Goal: Entertainment & Leisure: Consume media (video, audio)

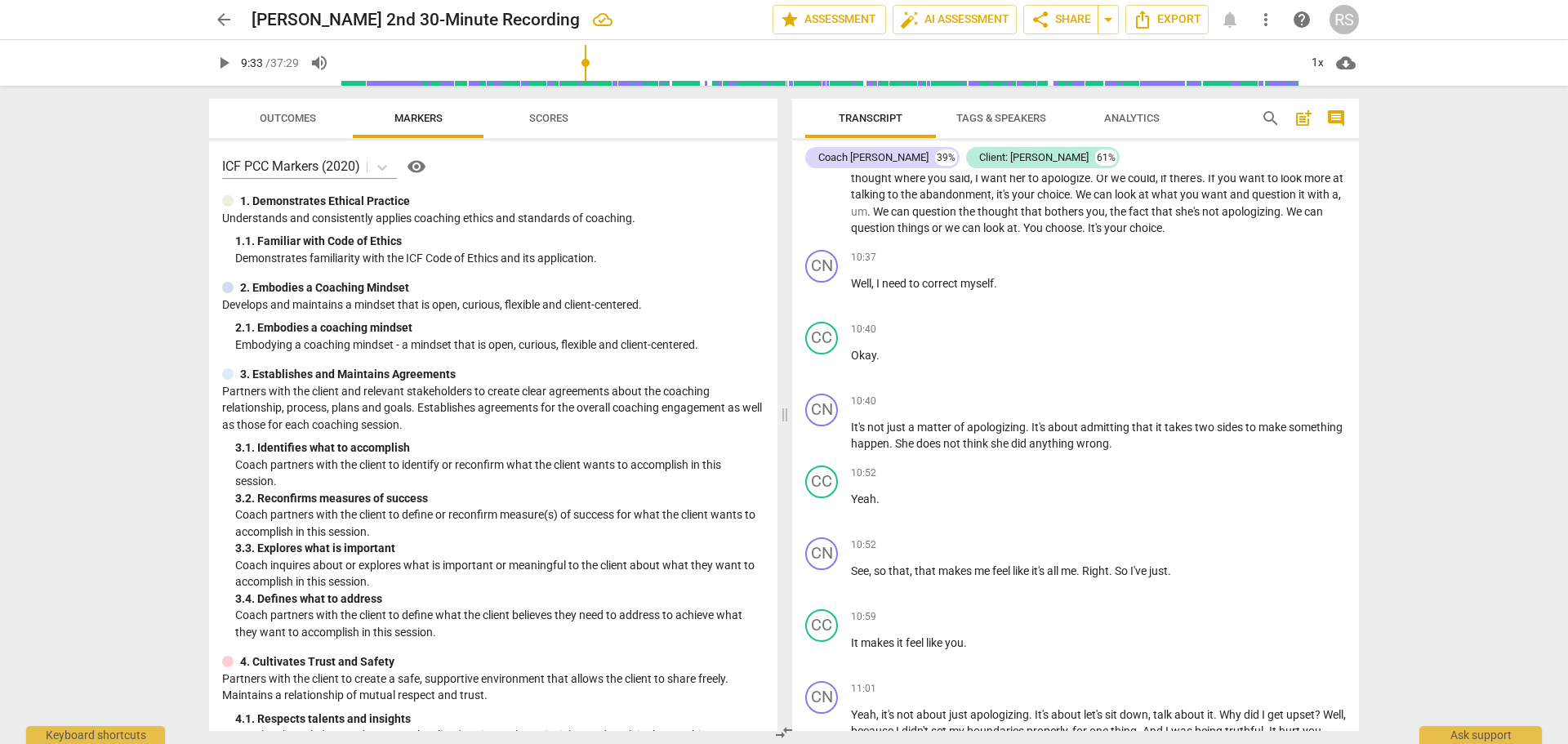
scroll to position [5309, 0]
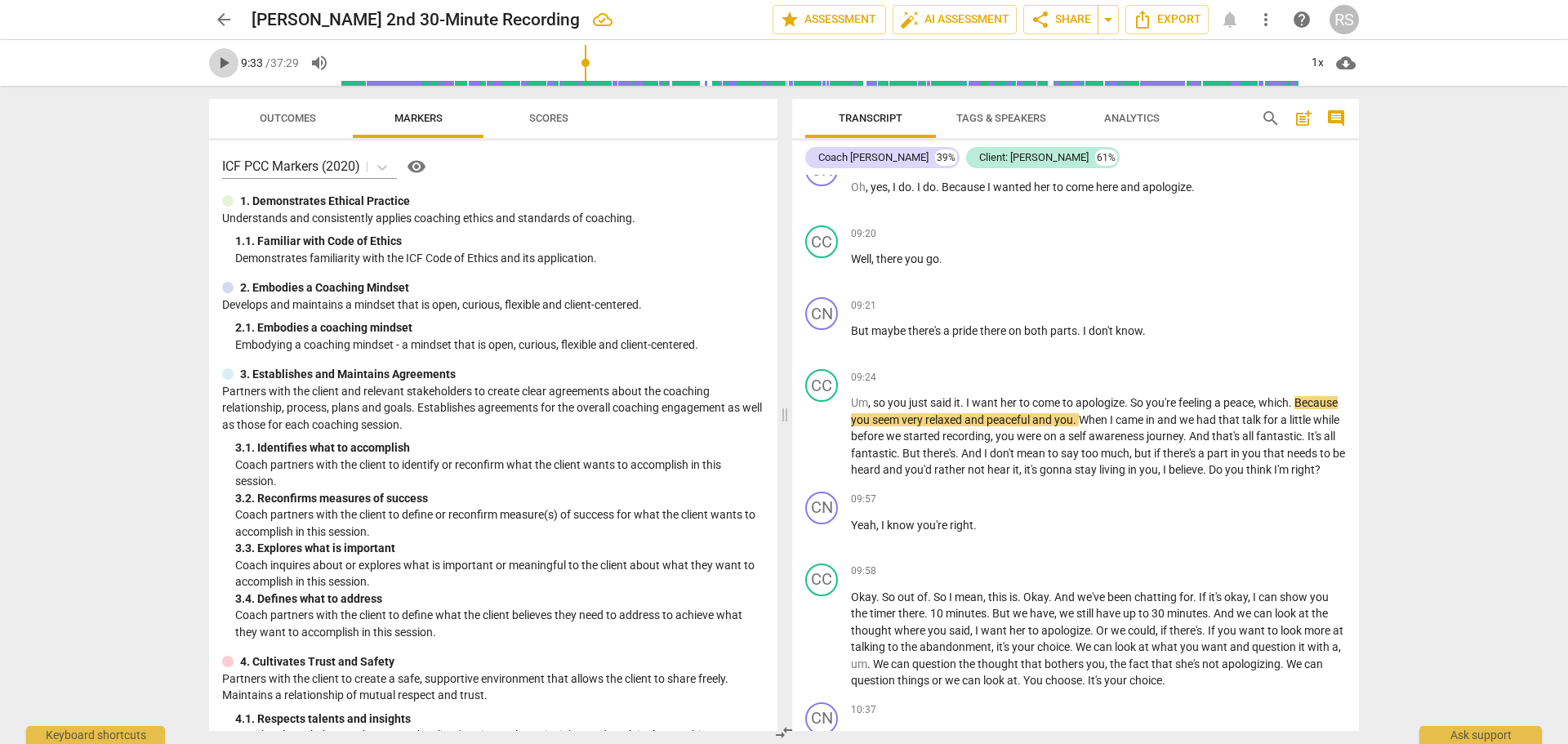
drag, startPoint x: 236, startPoint y: 58, endPoint x: 161, endPoint y: 70, distance: 76.0
click at [236, 58] on span "play_arrow" at bounding box center [224, 63] width 29 height 20
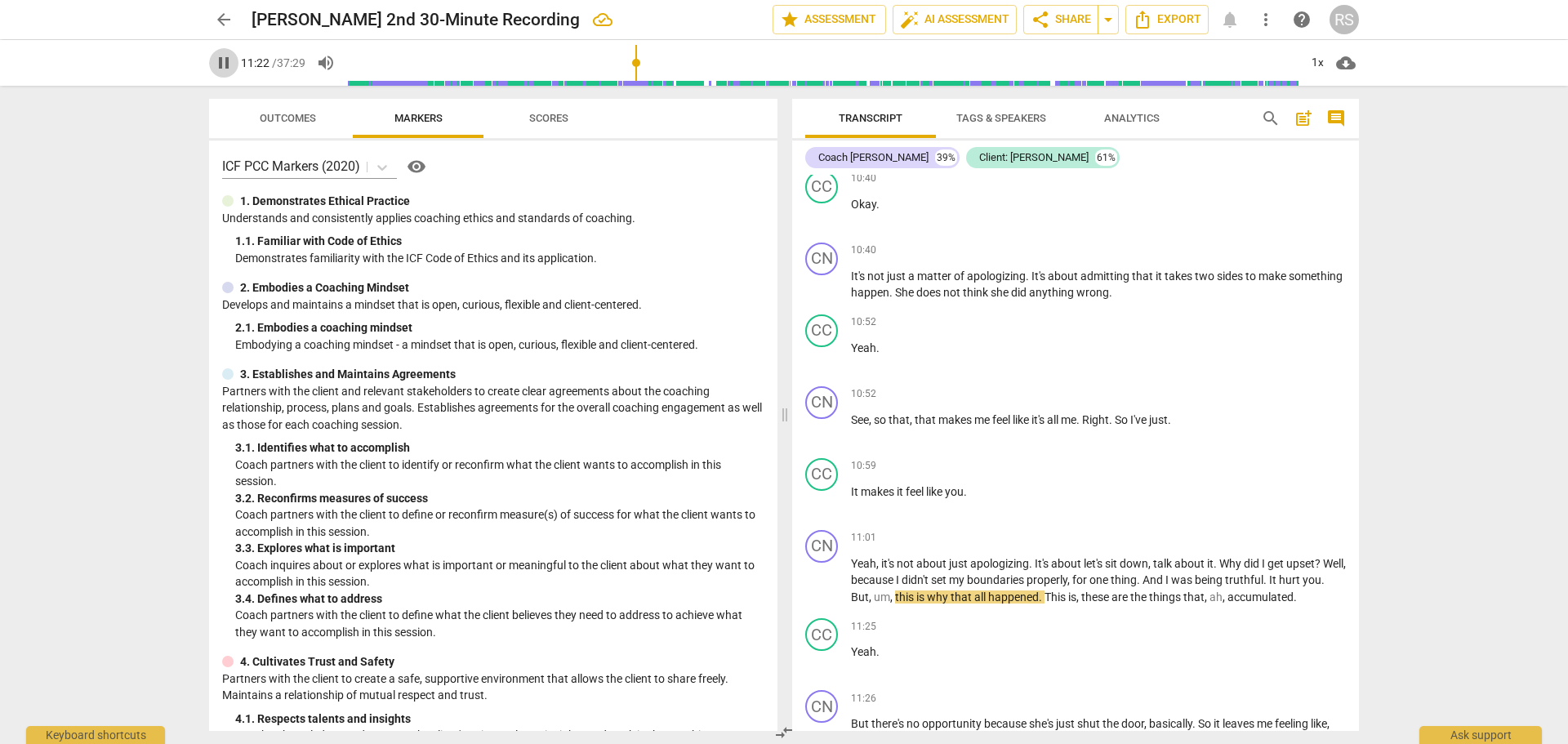
click at [220, 60] on span "pause" at bounding box center [224, 63] width 20 height 20
drag, startPoint x: 227, startPoint y: 61, endPoint x: 3, endPoint y: 89, distance: 225.7
click at [227, 61] on span "play_arrow" at bounding box center [224, 63] width 20 height 20
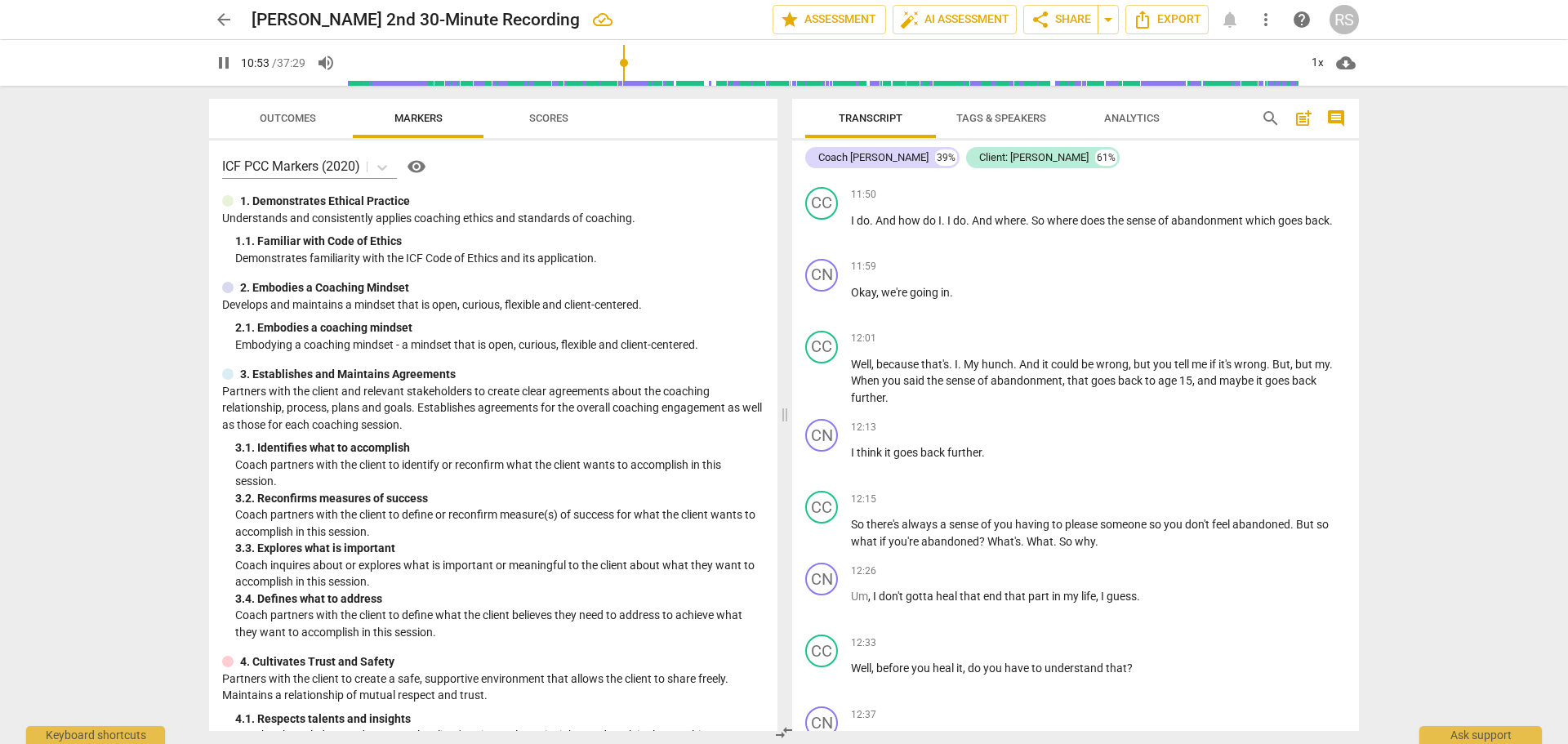
drag, startPoint x: 642, startPoint y: 62, endPoint x: 626, endPoint y: 59, distance: 16.3
click at [626, 59] on input "range" at bounding box center [823, 63] width 952 height 52
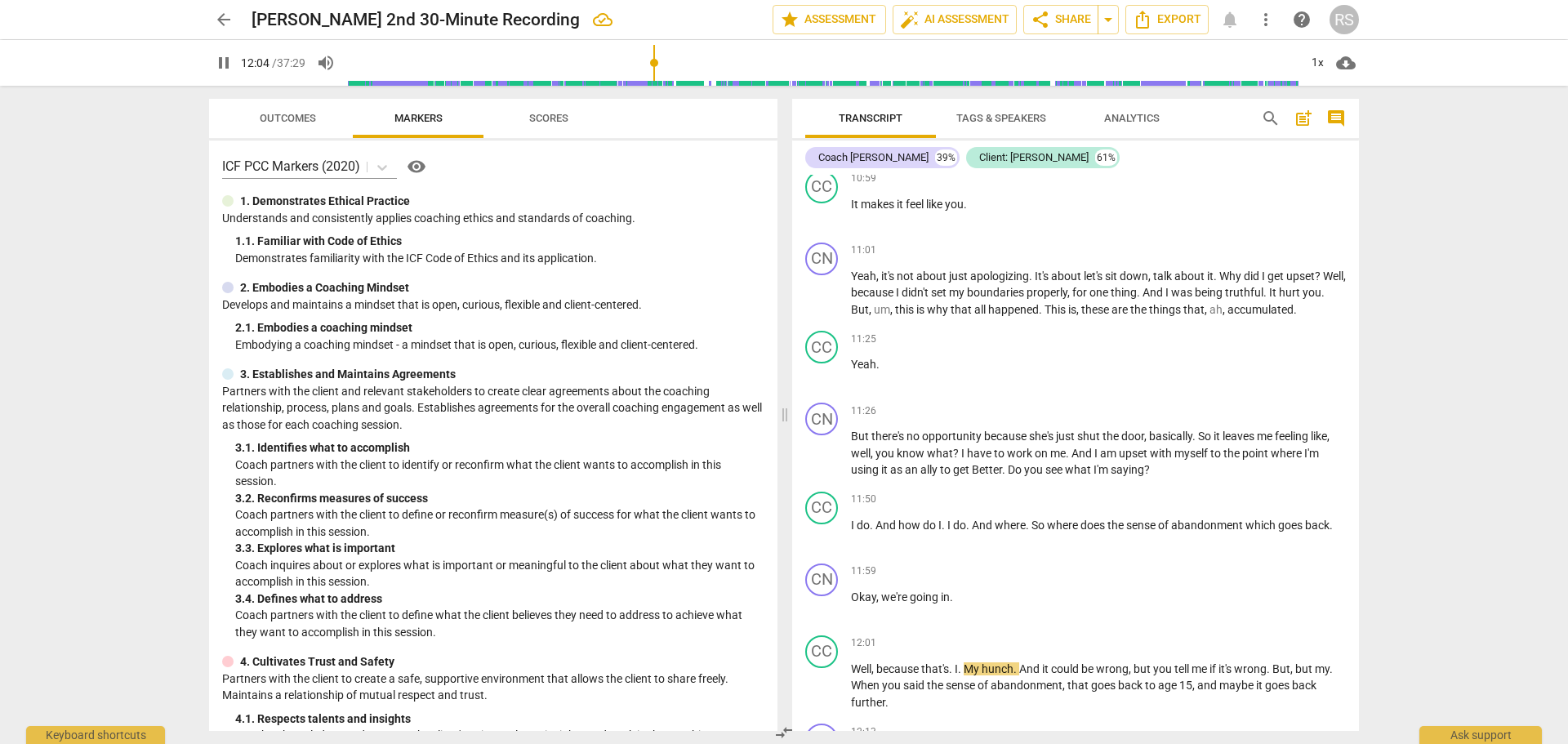
drag, startPoint x: 226, startPoint y: 62, endPoint x: 33, endPoint y: 92, distance: 195.3
click at [226, 62] on span "pause" at bounding box center [224, 63] width 20 height 20
drag, startPoint x: 225, startPoint y: 61, endPoint x: 69, endPoint y: 128, distance: 169.8
click at [220, 63] on span "play_arrow" at bounding box center [224, 63] width 20 height 20
click at [220, 64] on span "pause" at bounding box center [224, 63] width 20 height 20
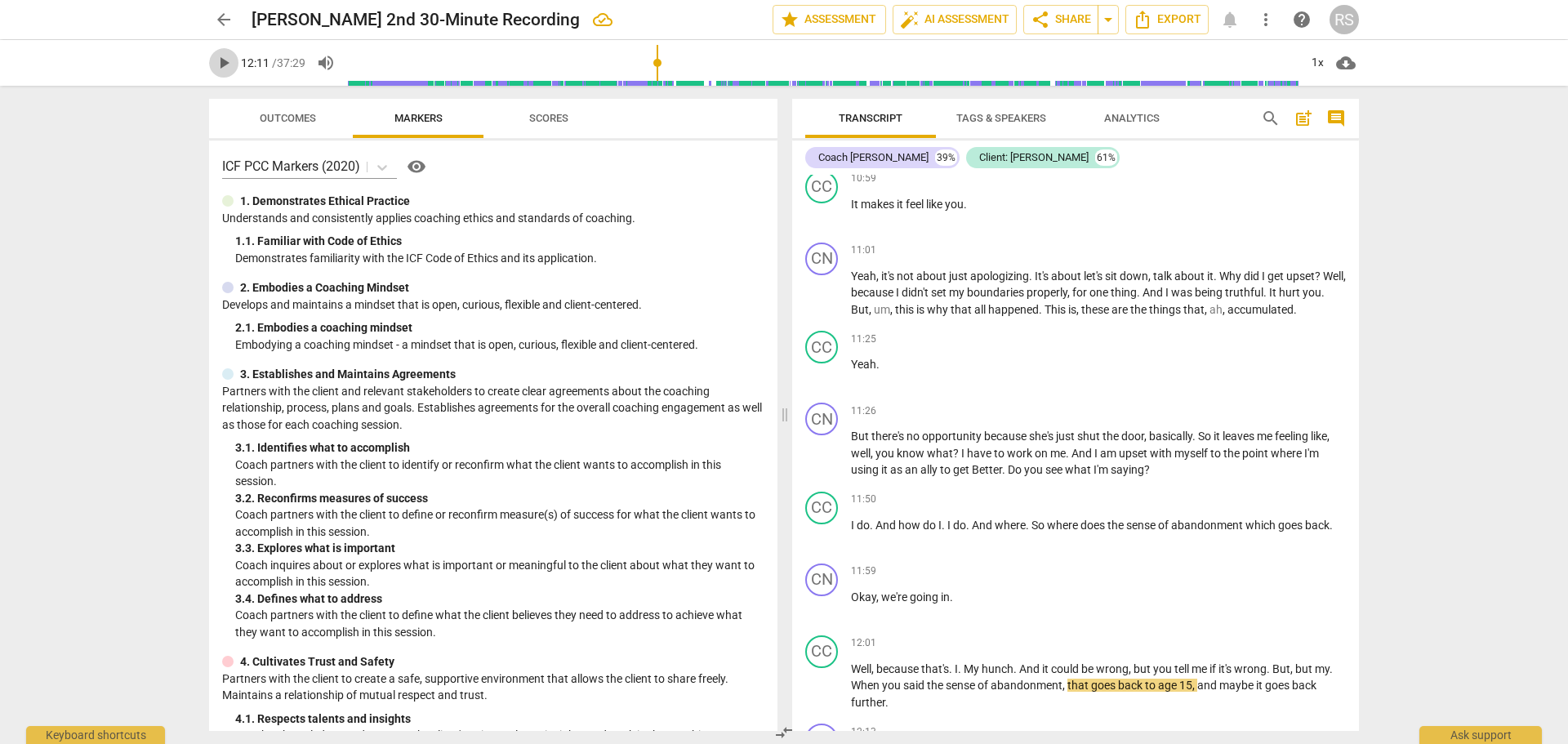
drag, startPoint x: 230, startPoint y: 60, endPoint x: 124, endPoint y: 68, distance: 106.3
click at [229, 60] on span "play_arrow" at bounding box center [224, 63] width 20 height 20
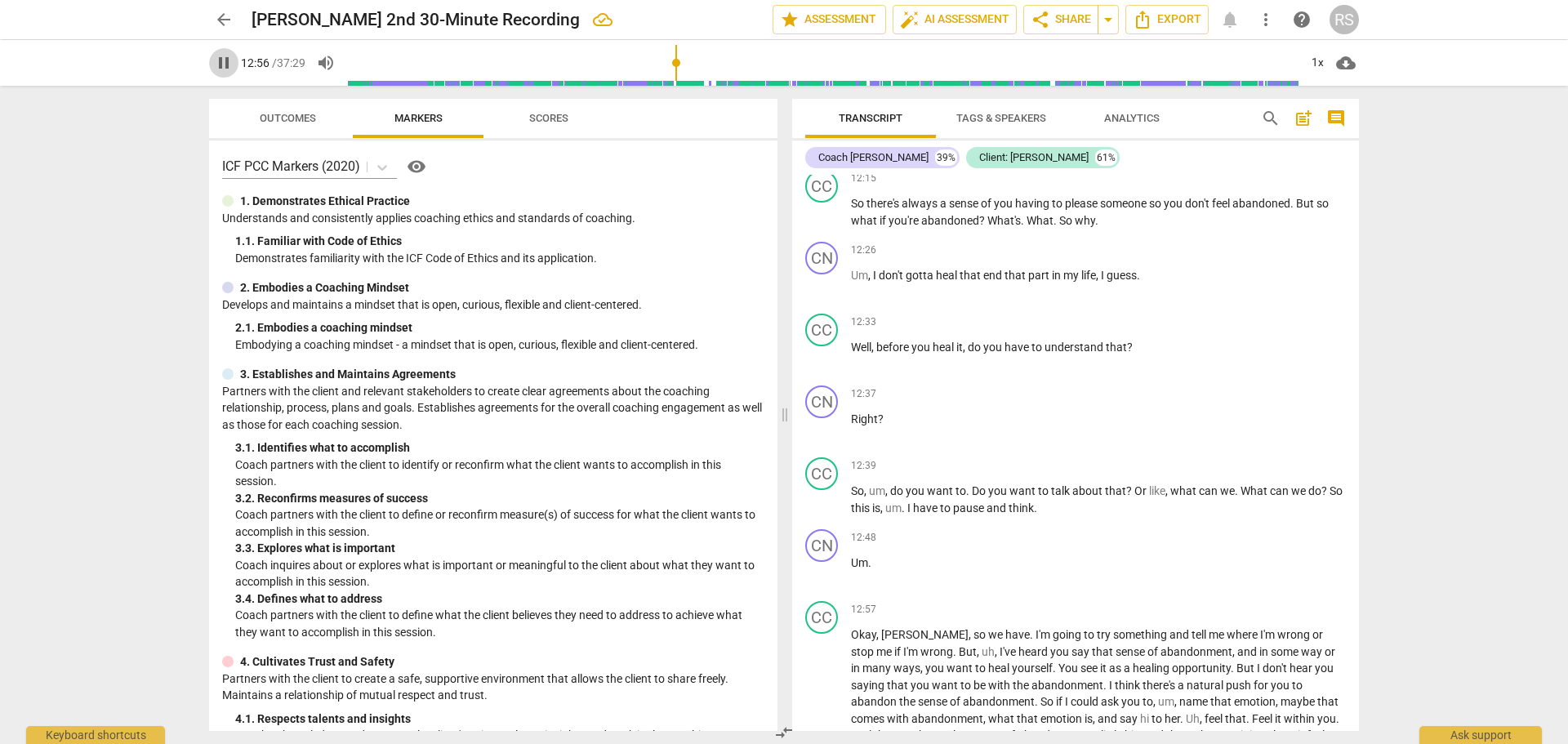
drag, startPoint x: 225, startPoint y: 63, endPoint x: 38, endPoint y: 114, distance: 193.8
click at [225, 63] on span "pause" at bounding box center [224, 63] width 20 height 20
click at [229, 59] on span "play_arrow" at bounding box center [224, 63] width 20 height 20
drag, startPoint x: 229, startPoint y: 57, endPoint x: 108, endPoint y: 81, distance: 123.4
click at [229, 57] on span "pause" at bounding box center [224, 63] width 20 height 20
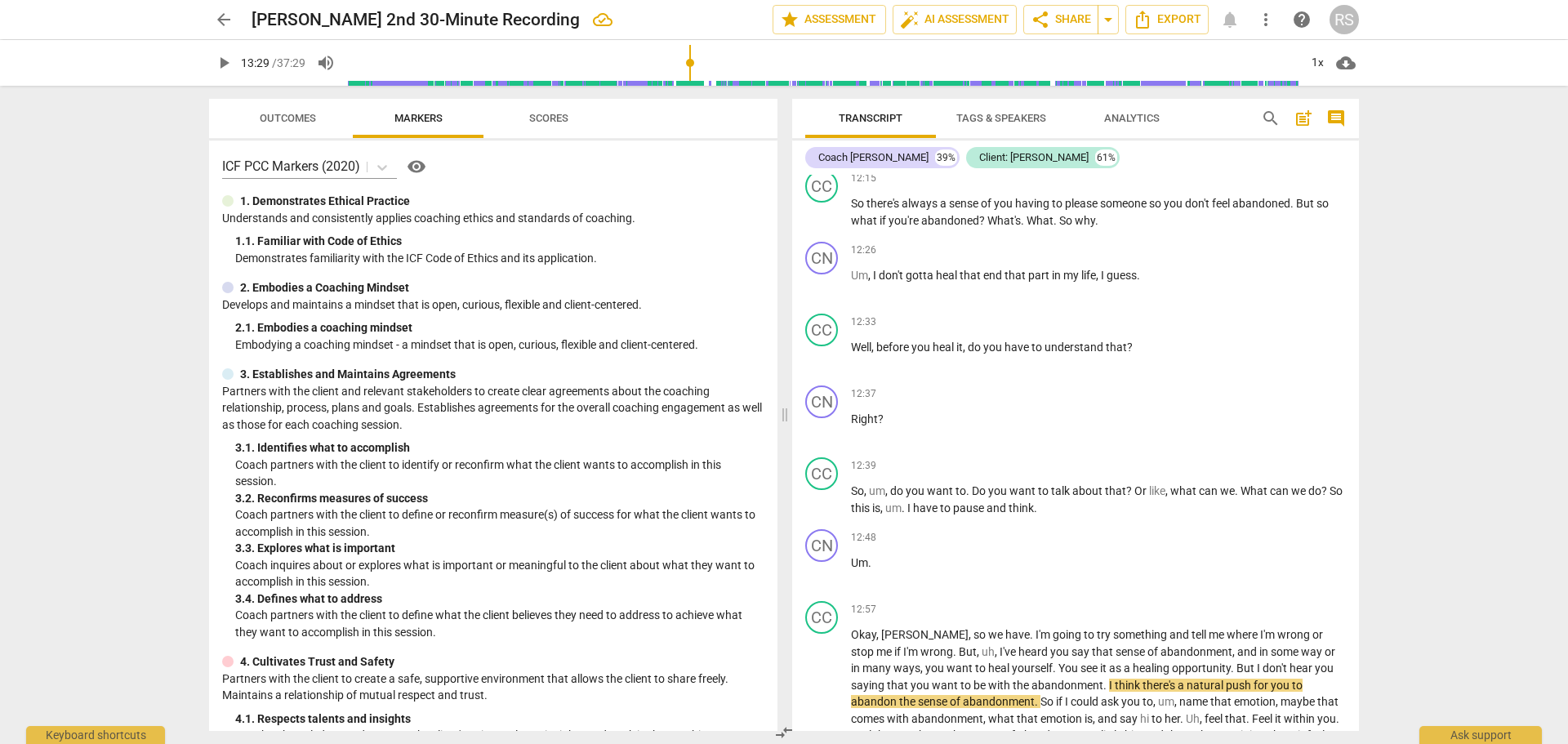
drag, startPoint x: 224, startPoint y: 63, endPoint x: 8, endPoint y: 165, distance: 238.9
click at [224, 62] on span "play_arrow" at bounding box center [224, 63] width 20 height 20
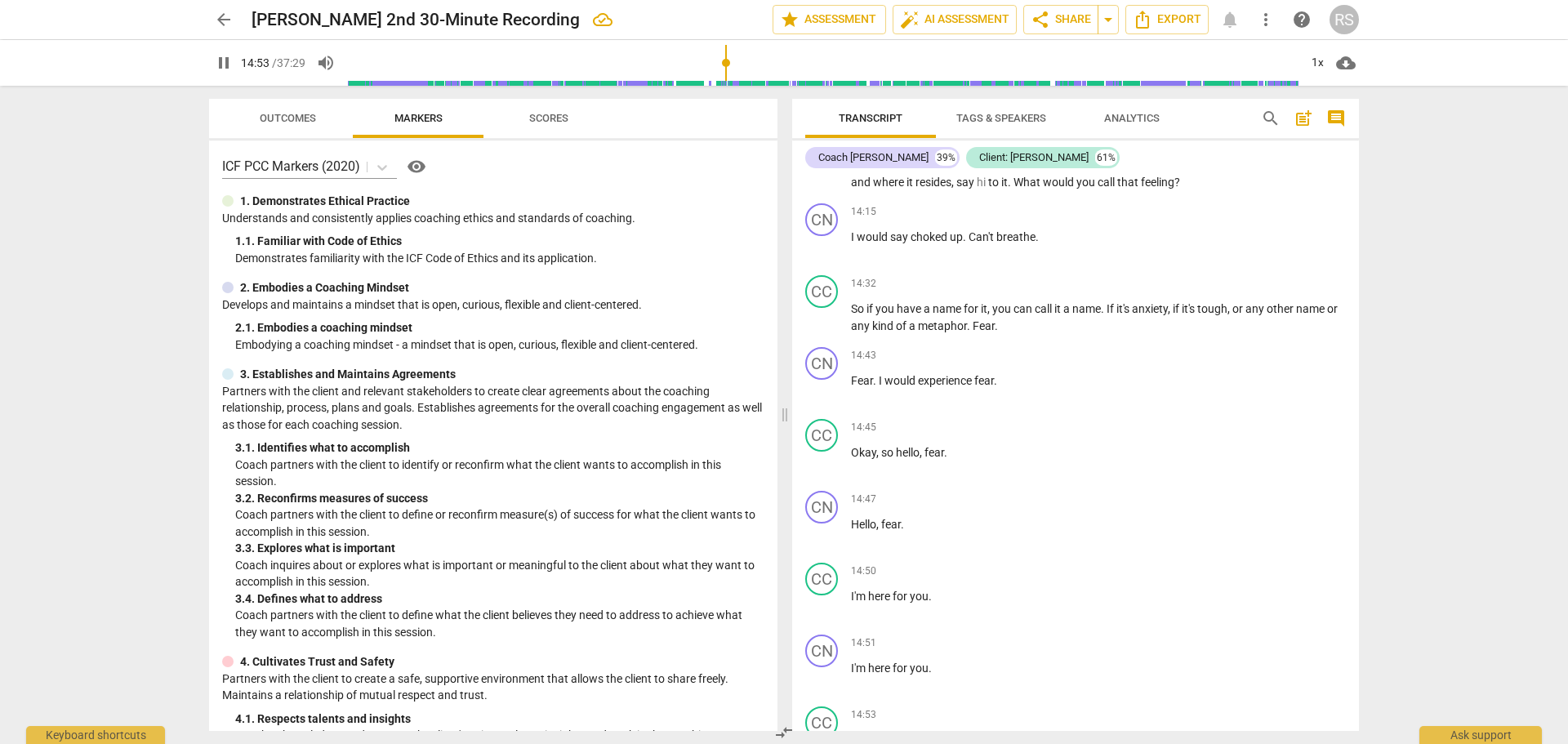
scroll to position [8005, 0]
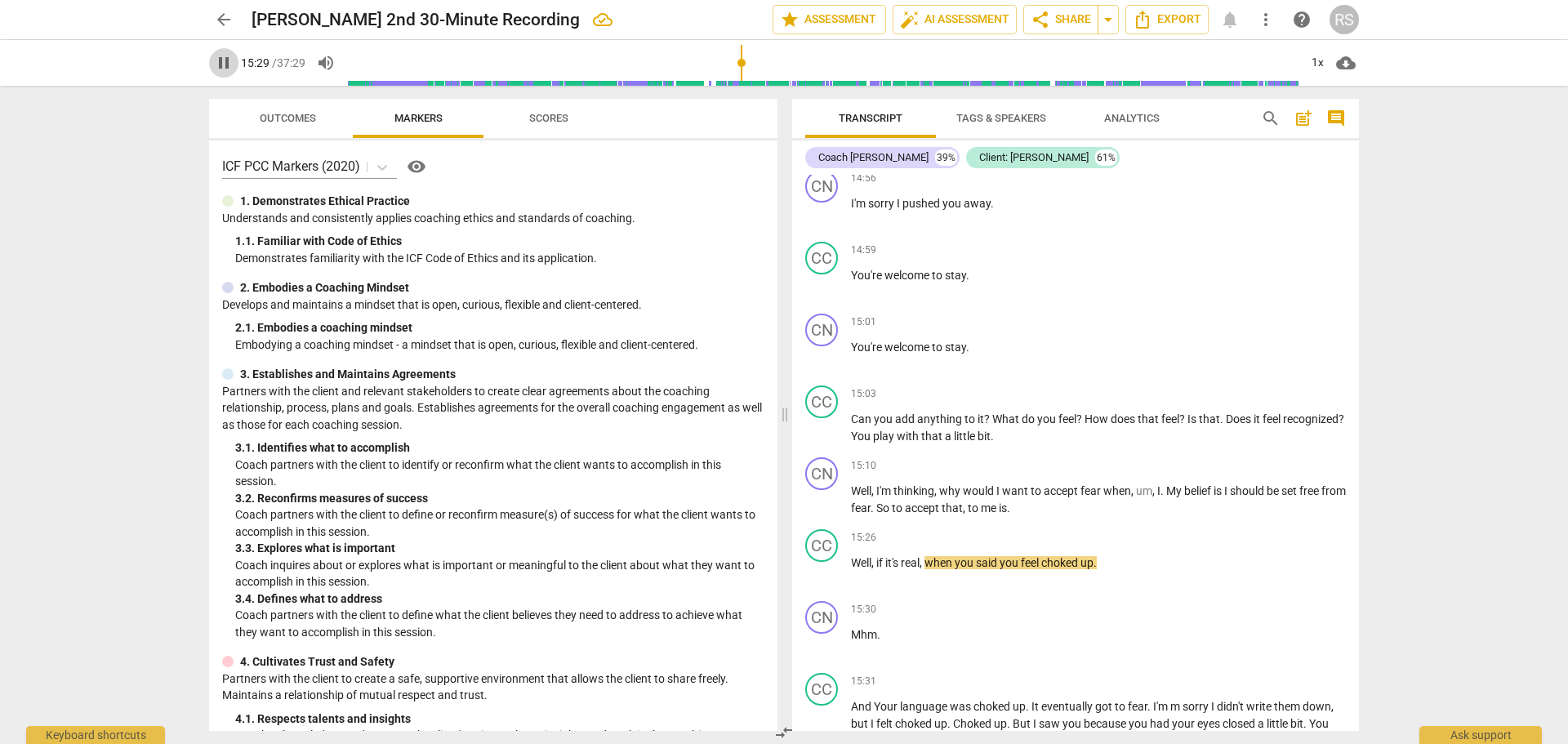
click at [228, 65] on span "pause" at bounding box center [224, 63] width 20 height 20
click at [224, 65] on span "play_arrow" at bounding box center [224, 63] width 20 height 20
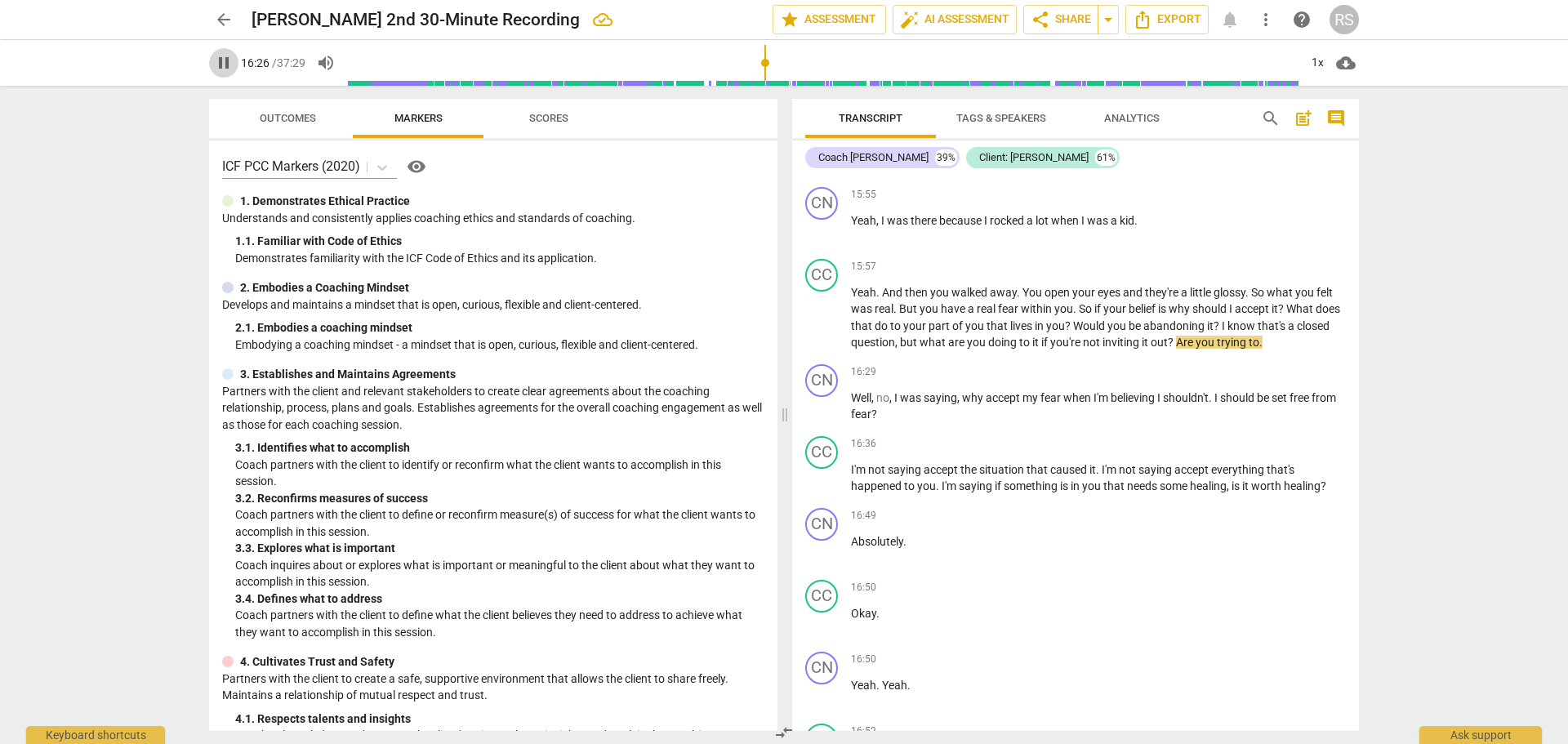
drag, startPoint x: 226, startPoint y: 61, endPoint x: 43, endPoint y: 120, distance: 192.3
click at [212, 65] on span "pause" at bounding box center [224, 63] width 29 height 20
drag, startPoint x: 227, startPoint y: 63, endPoint x: 217, endPoint y: 69, distance: 11.7
click at [222, 65] on span "play_arrow" at bounding box center [224, 63] width 20 height 20
drag, startPoint x: 225, startPoint y: 64, endPoint x: 89, endPoint y: 83, distance: 137.3
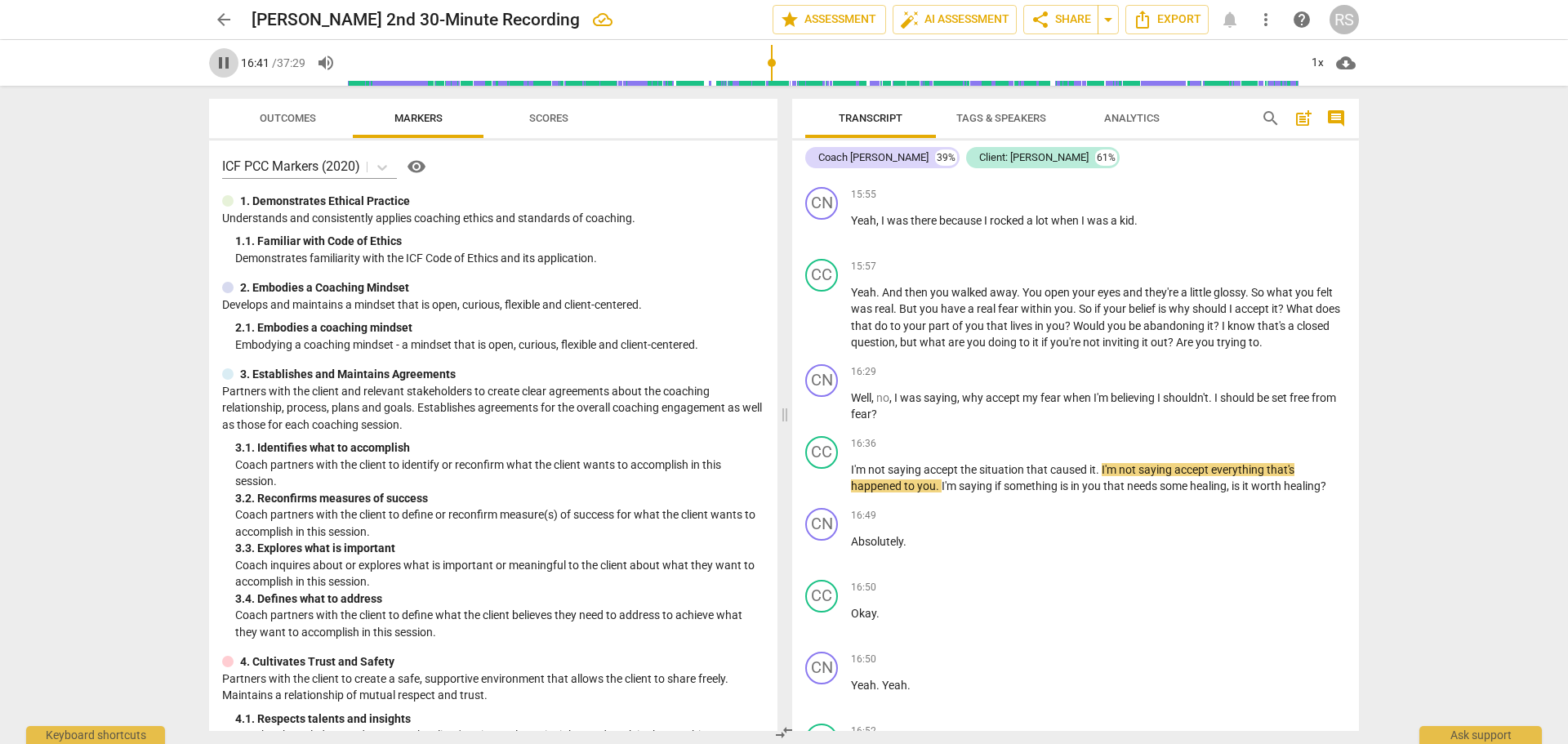
click at [224, 64] on span "pause" at bounding box center [224, 63] width 20 height 20
click at [223, 57] on span "play_arrow" at bounding box center [224, 63] width 20 height 20
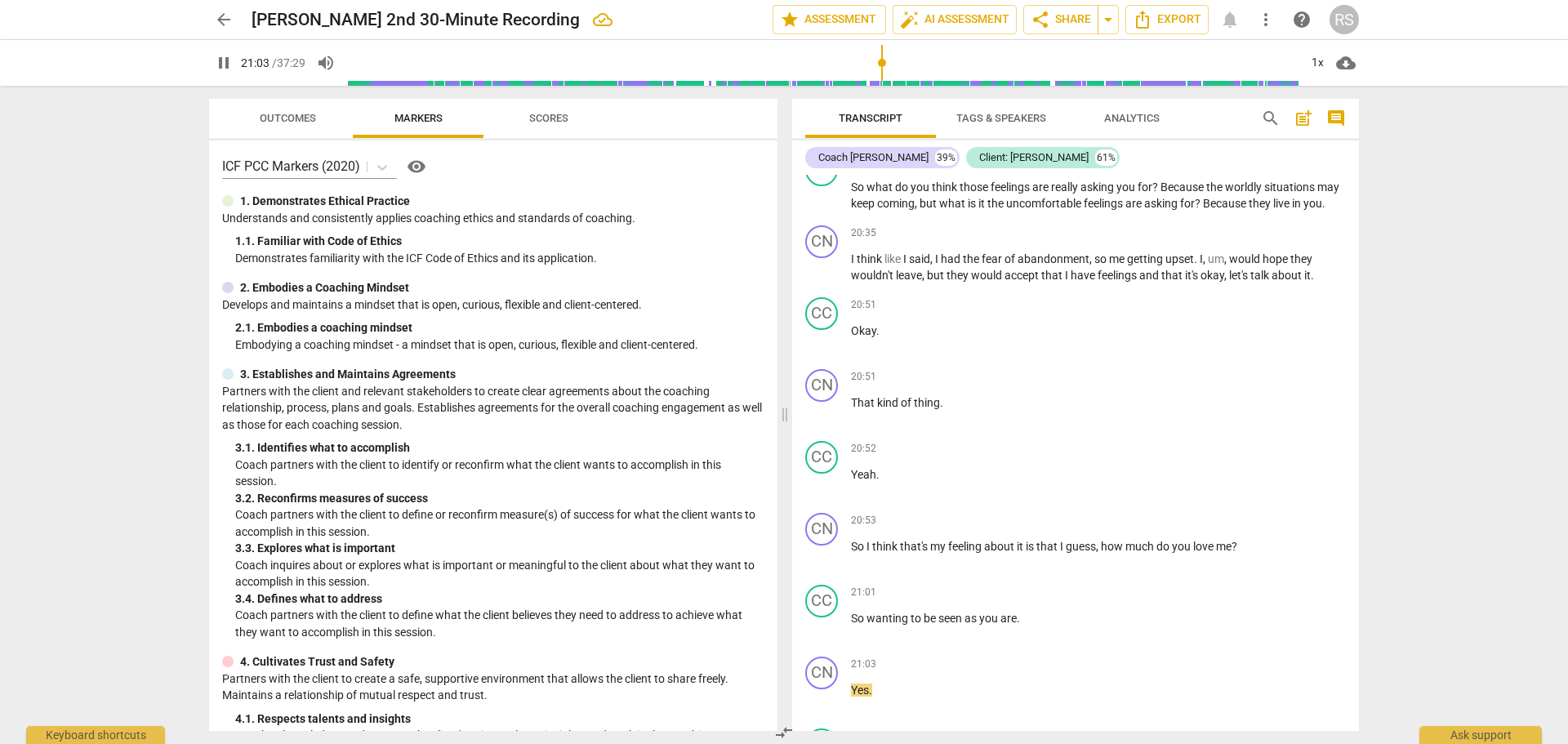
scroll to position [11558, 0]
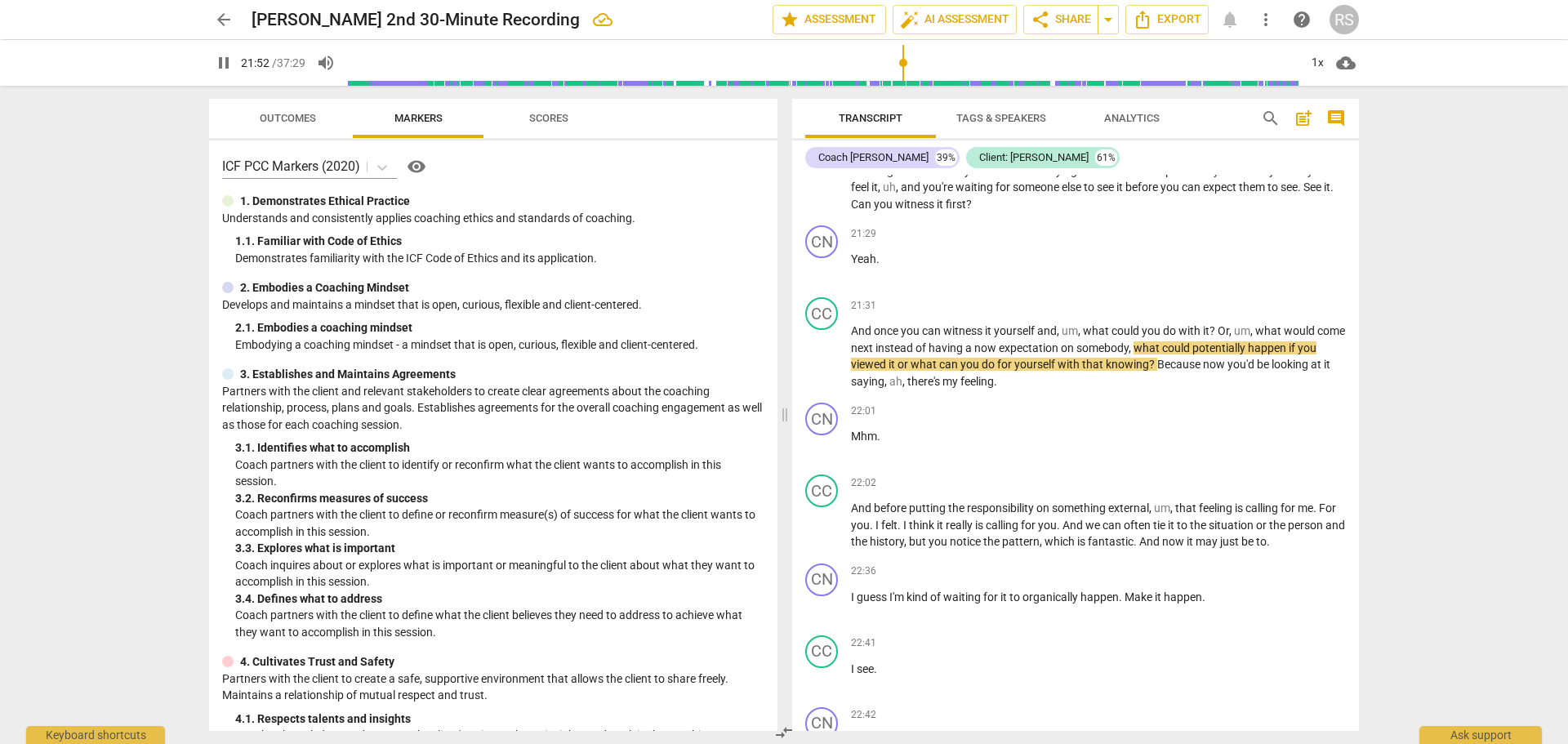
drag, startPoint x: 220, startPoint y: 57, endPoint x: 126, endPoint y: 58, distance: 94.0
click at [220, 57] on span "pause" at bounding box center [224, 63] width 20 height 20
type input "1313"
